Goal: Task Accomplishment & Management: Manage account settings

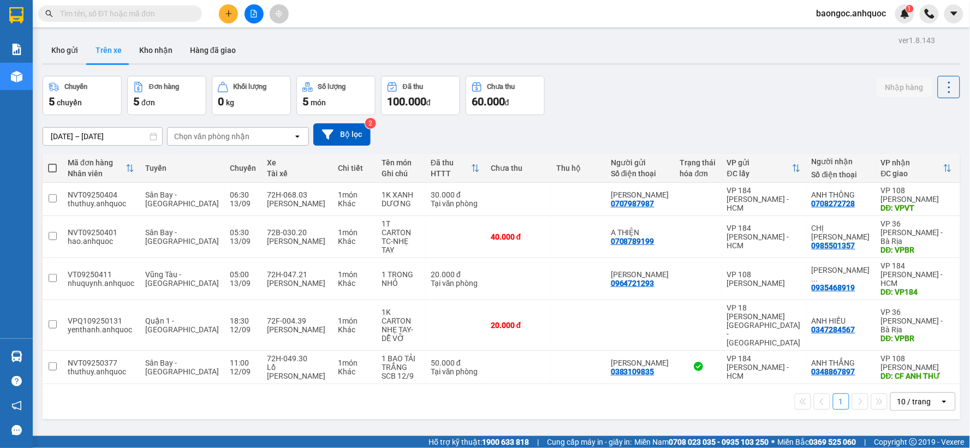
click at [856, 15] on span "baongoc.anhquoc" at bounding box center [851, 14] width 87 height 14
click at [830, 33] on span "Đăng xuất" at bounding box center [857, 34] width 64 height 12
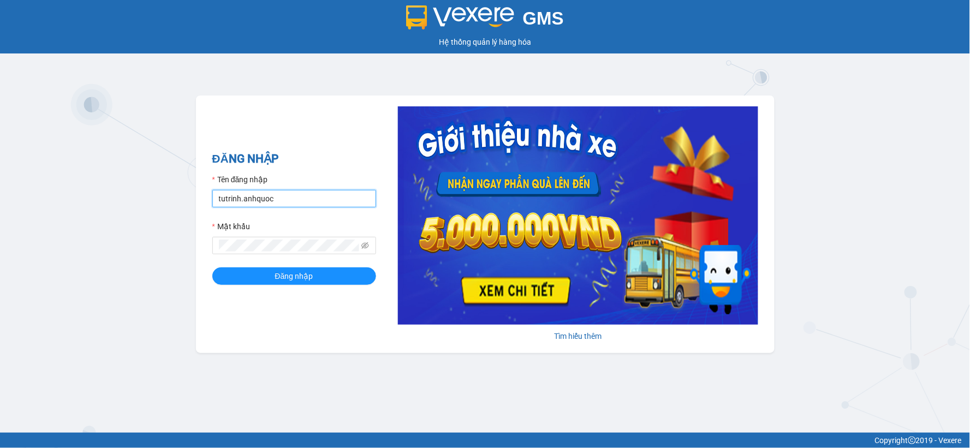
click at [222, 203] on input "tutrinh.anhquoc" at bounding box center [294, 198] width 164 height 17
type input "nhuquynh.anhquoc"
click at [212, 268] on button "Đăng nhập" at bounding box center [294, 276] width 164 height 17
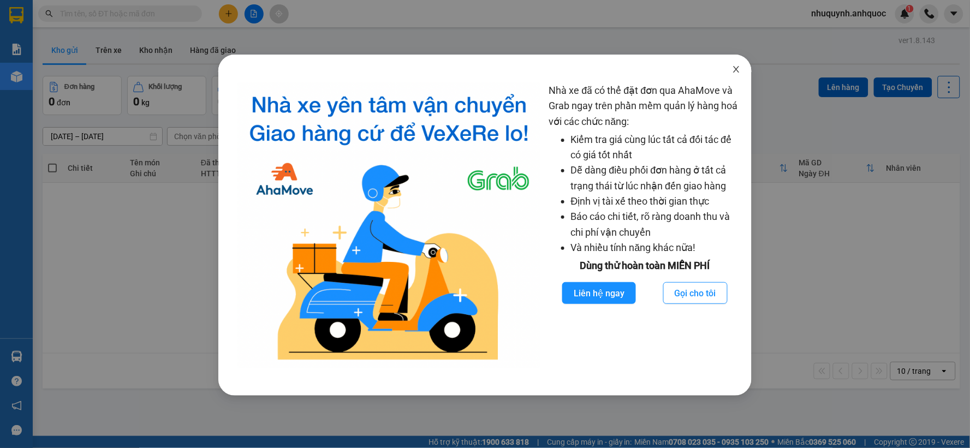
click at [739, 66] on icon "close" at bounding box center [736, 69] width 9 height 9
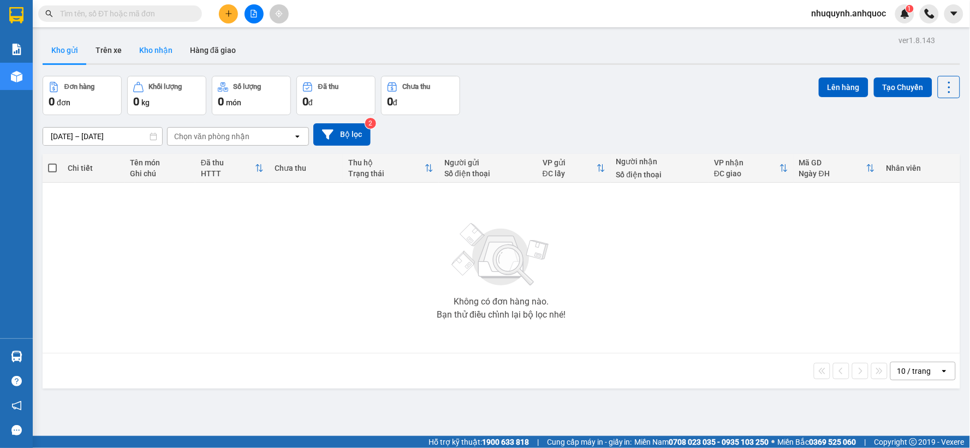
click at [151, 51] on button "Kho nhận" at bounding box center [156, 50] width 51 height 26
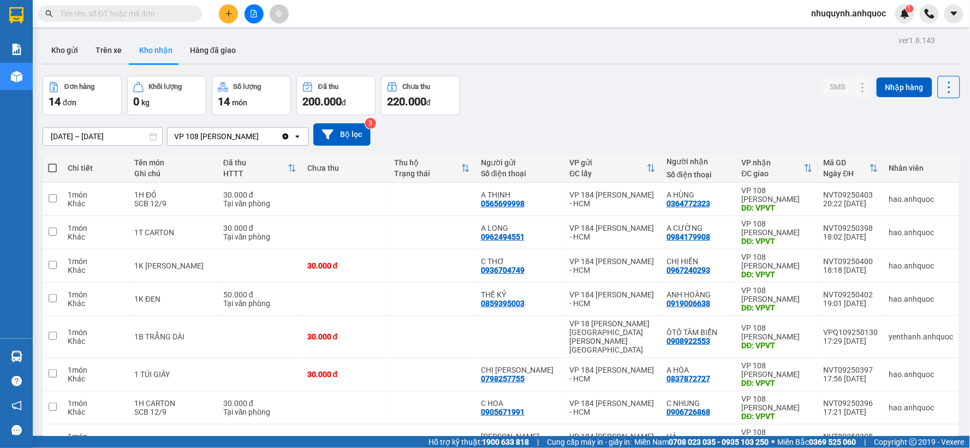
click at [140, 133] on input "[DATE] – [DATE]" at bounding box center [102, 136] width 119 height 17
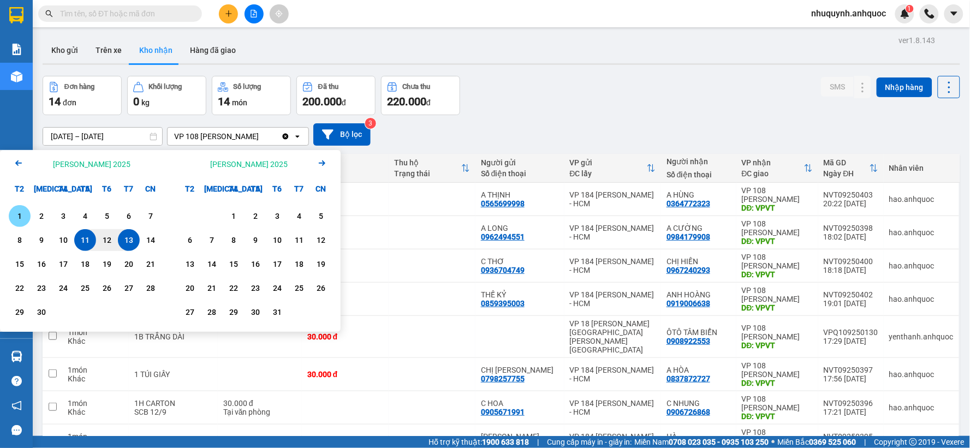
click at [17, 217] on div "1" at bounding box center [19, 216] width 15 height 13
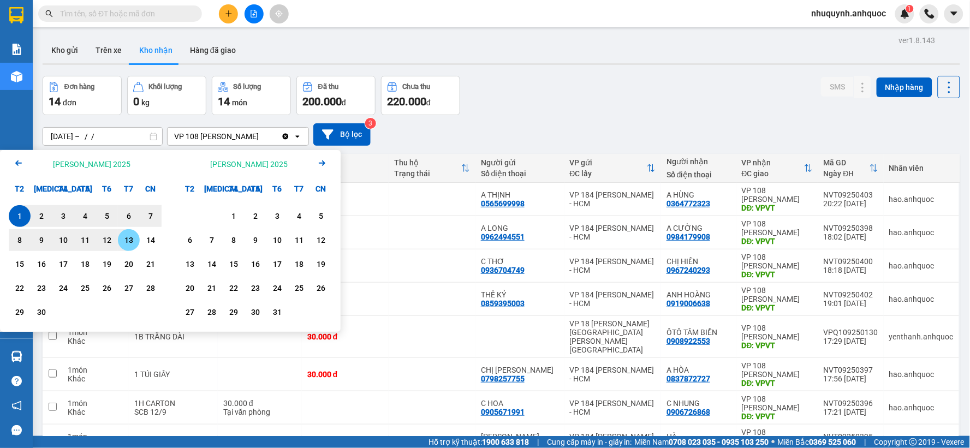
click at [132, 239] on div "13" at bounding box center [128, 240] width 15 height 13
type input "[DATE] – [DATE]"
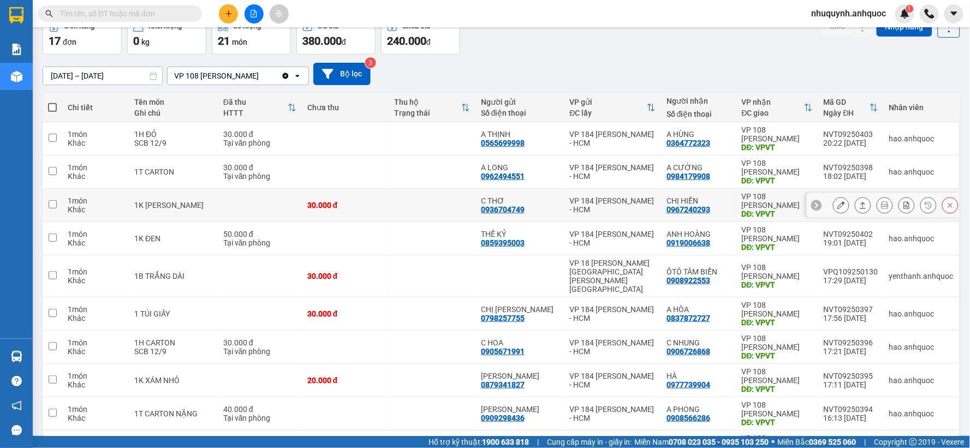
scroll to position [121, 0]
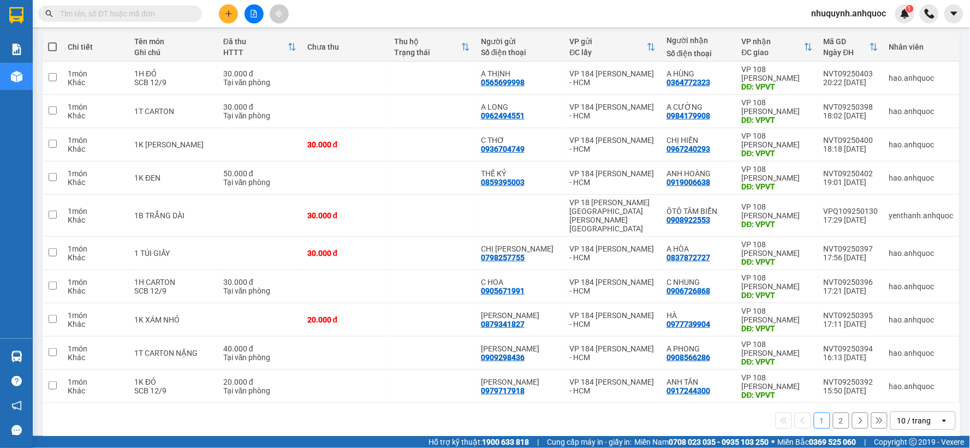
click at [923, 412] on div "10 / trang" at bounding box center [915, 420] width 49 height 17
click at [911, 334] on span "20 / trang" at bounding box center [908, 330] width 35 height 11
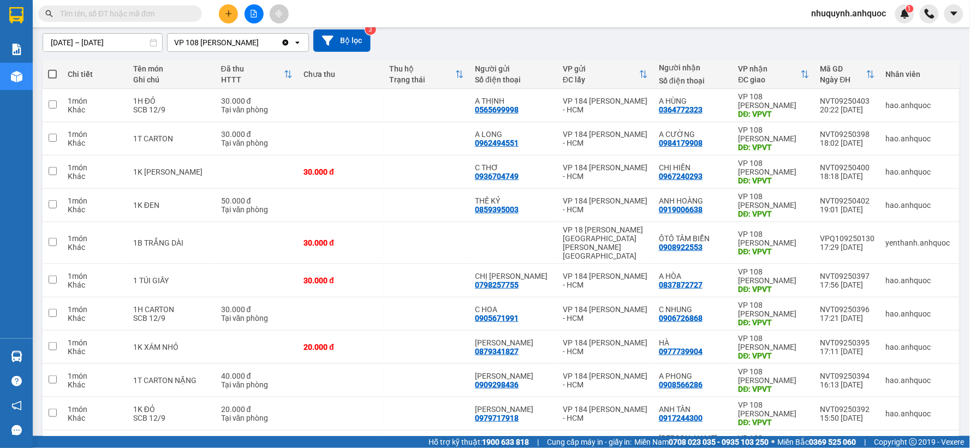
scroll to position [0, 0]
